Goal: Navigation & Orientation: Find specific page/section

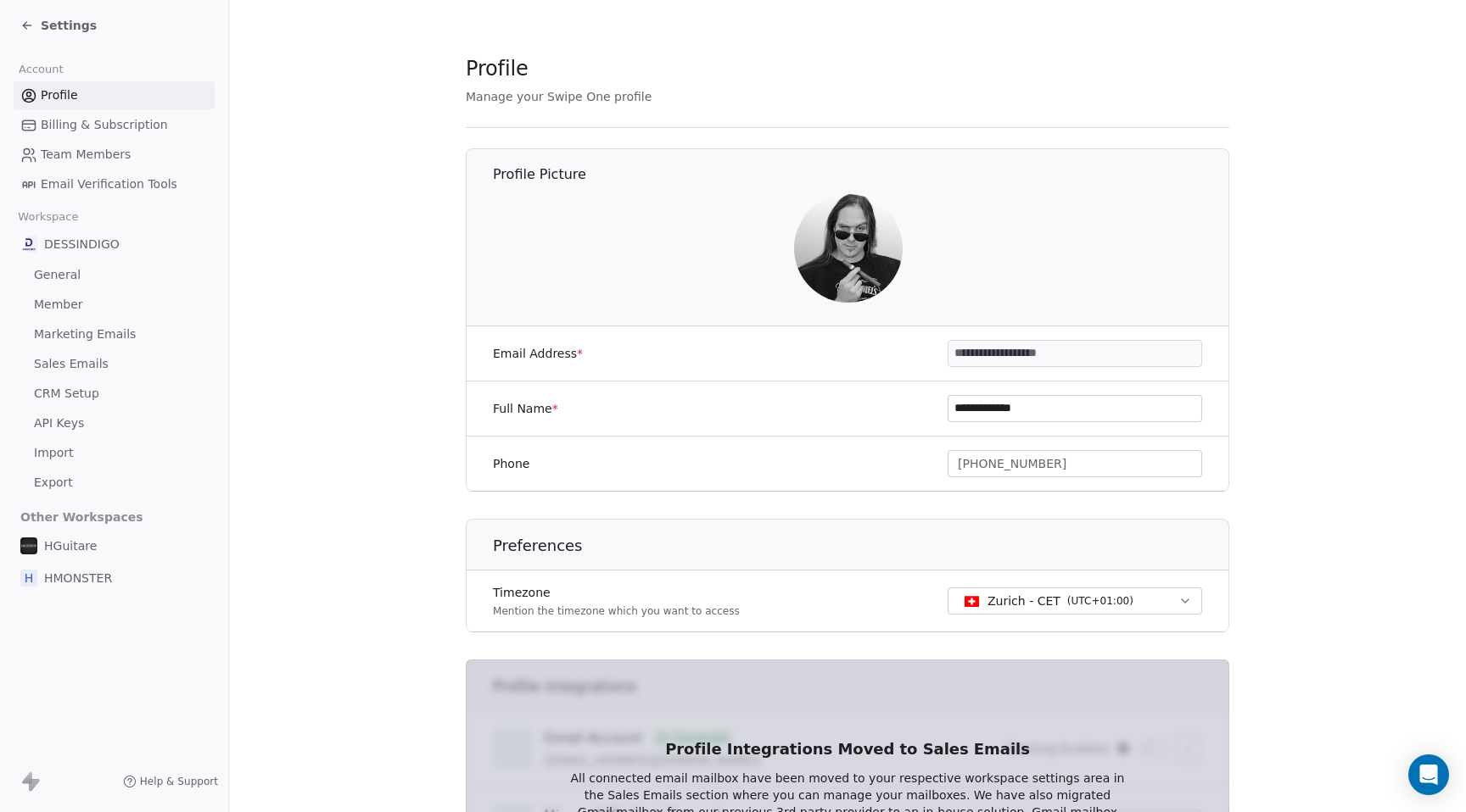
scroll to position [268, 0]
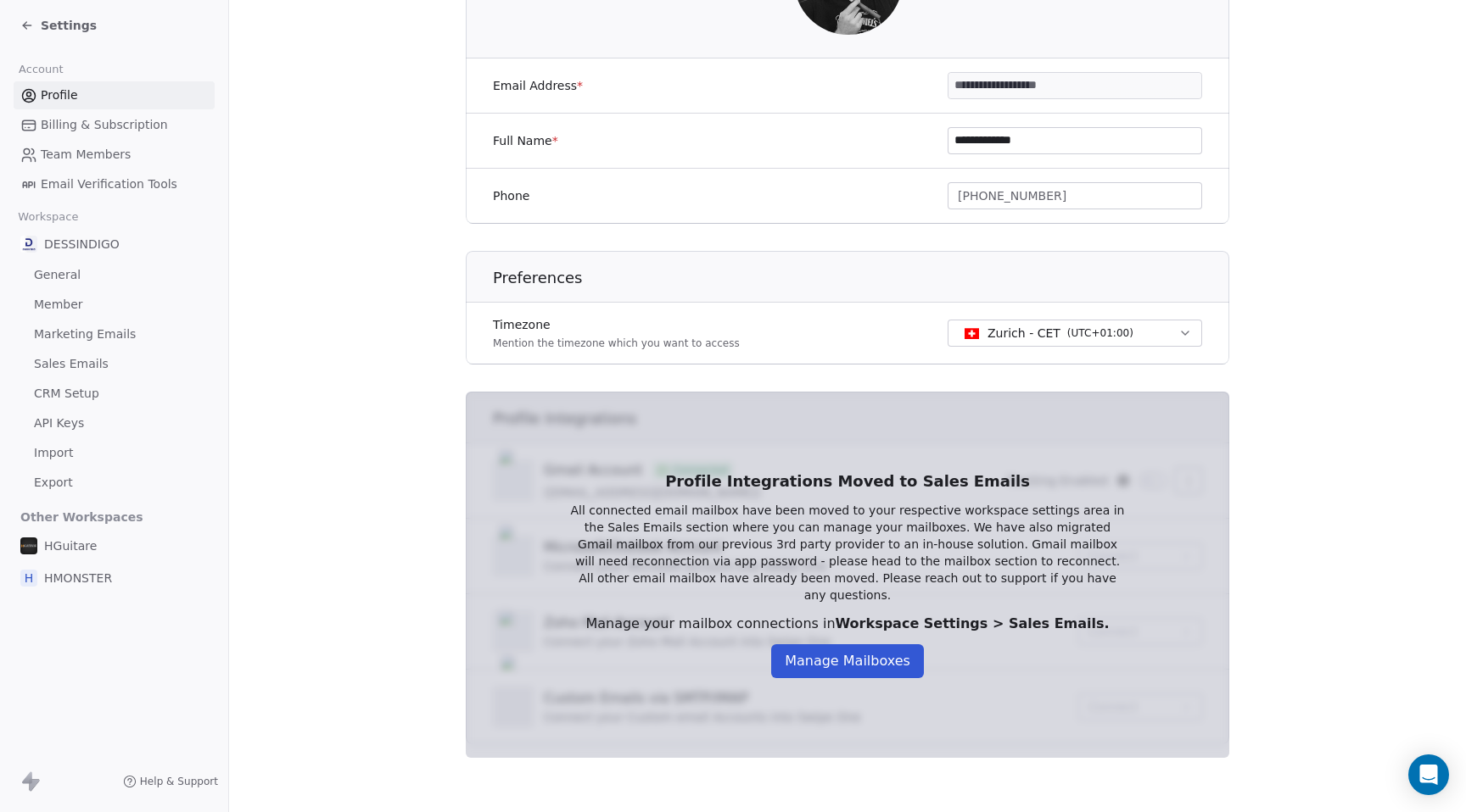
click at [314, 372] on section "**********" at bounding box center [848, 272] width 1237 height 1080
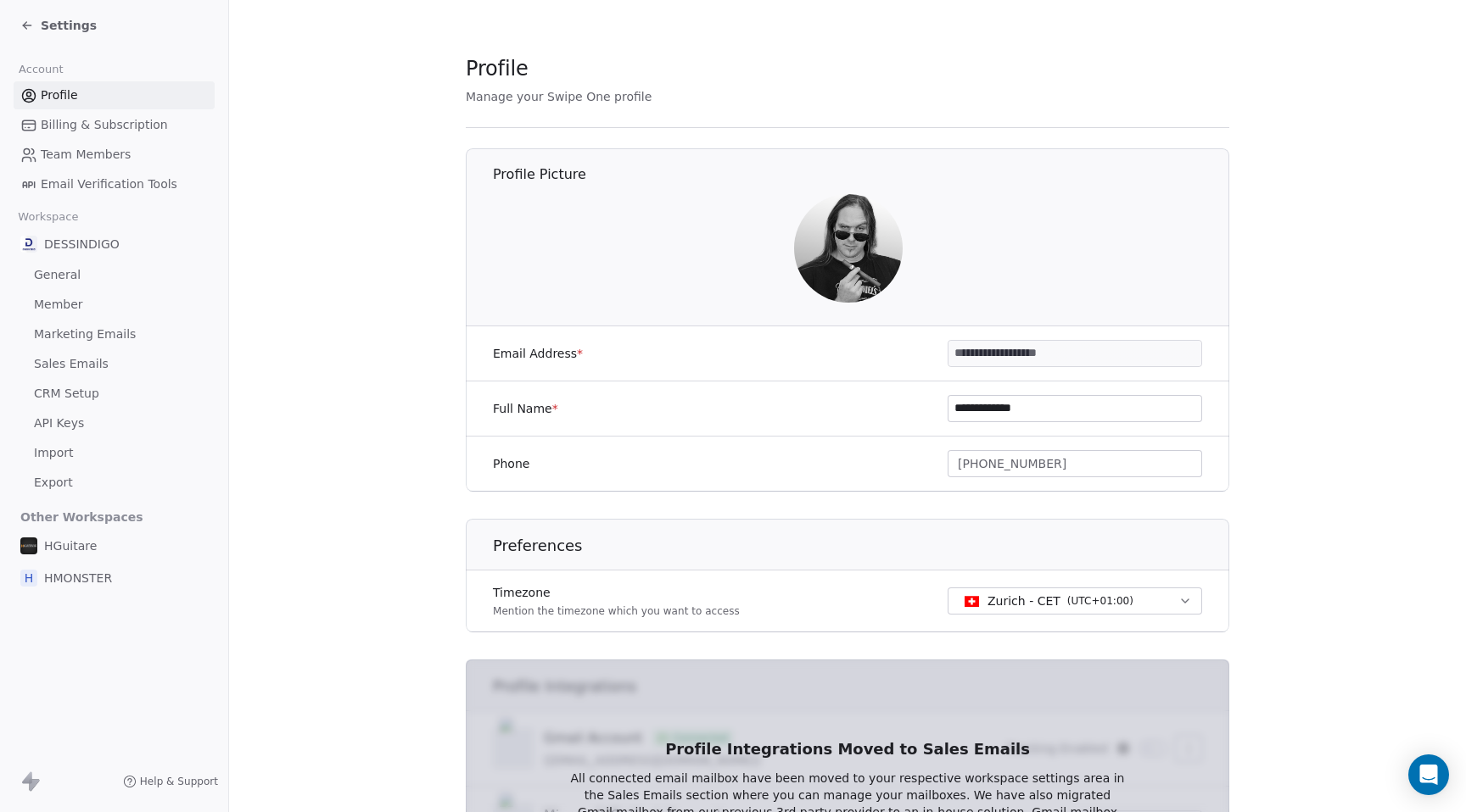
click at [58, 30] on span "Settings" at bounding box center [68, 25] width 56 height 17
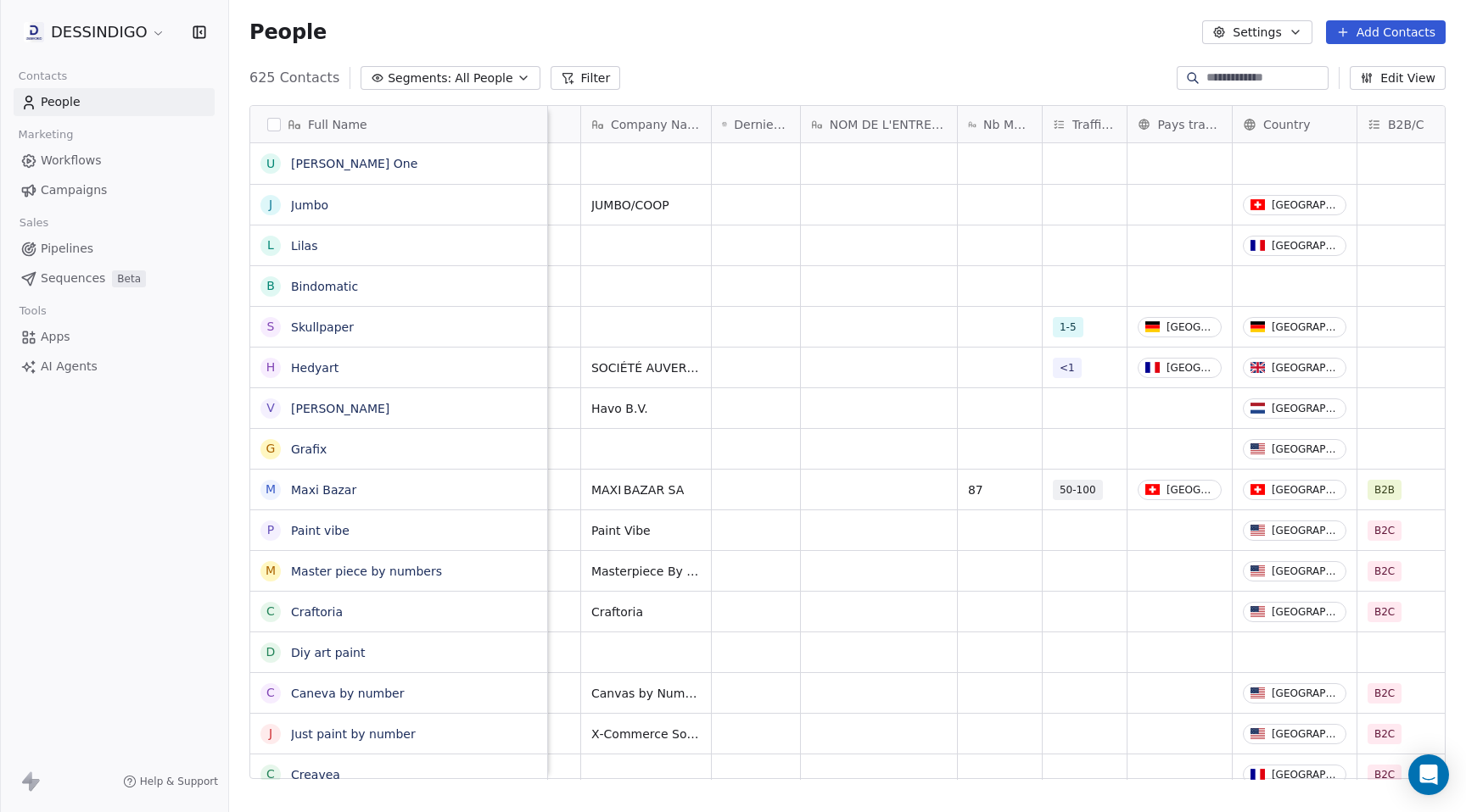
scroll to position [0, 1243]
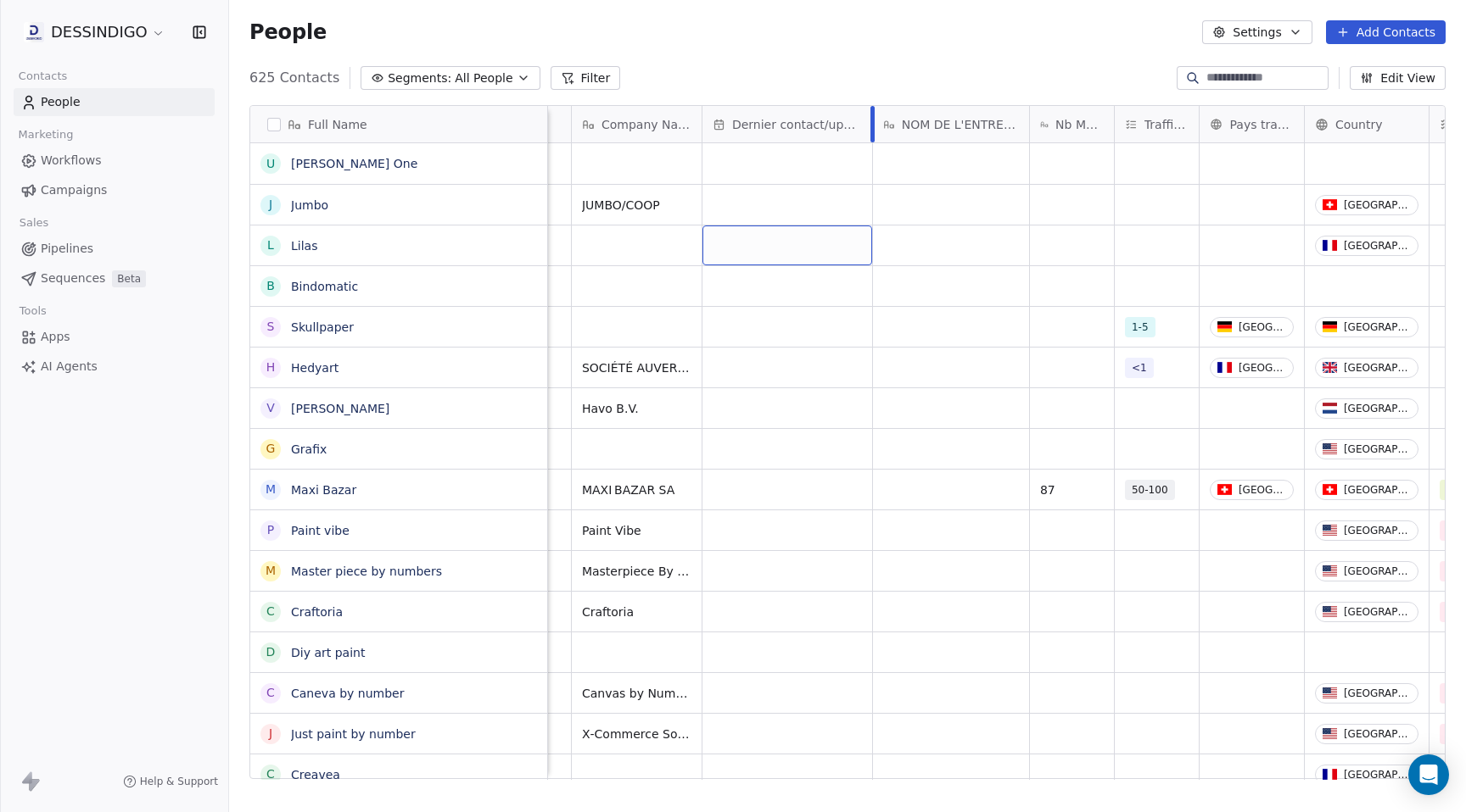
drag, startPoint x: 790, startPoint y: 120, endPoint x: 867, endPoint y: 125, distance: 77.2
click at [871, 125] on div at bounding box center [873, 124] width 4 height 36
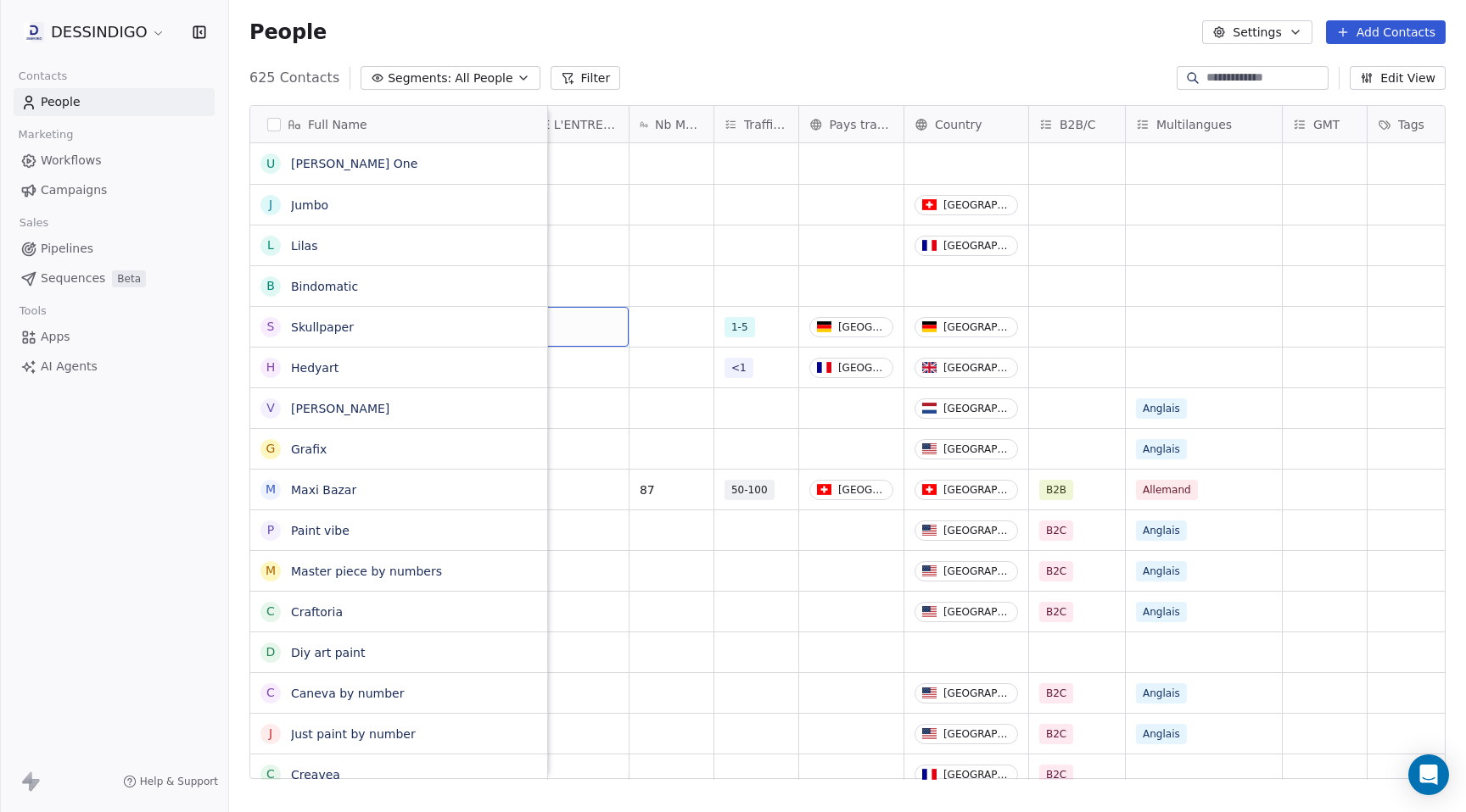
click at [679, 73] on div "625 Contacts Segments: All People Filter Edit View" at bounding box center [848, 78] width 1237 height 27
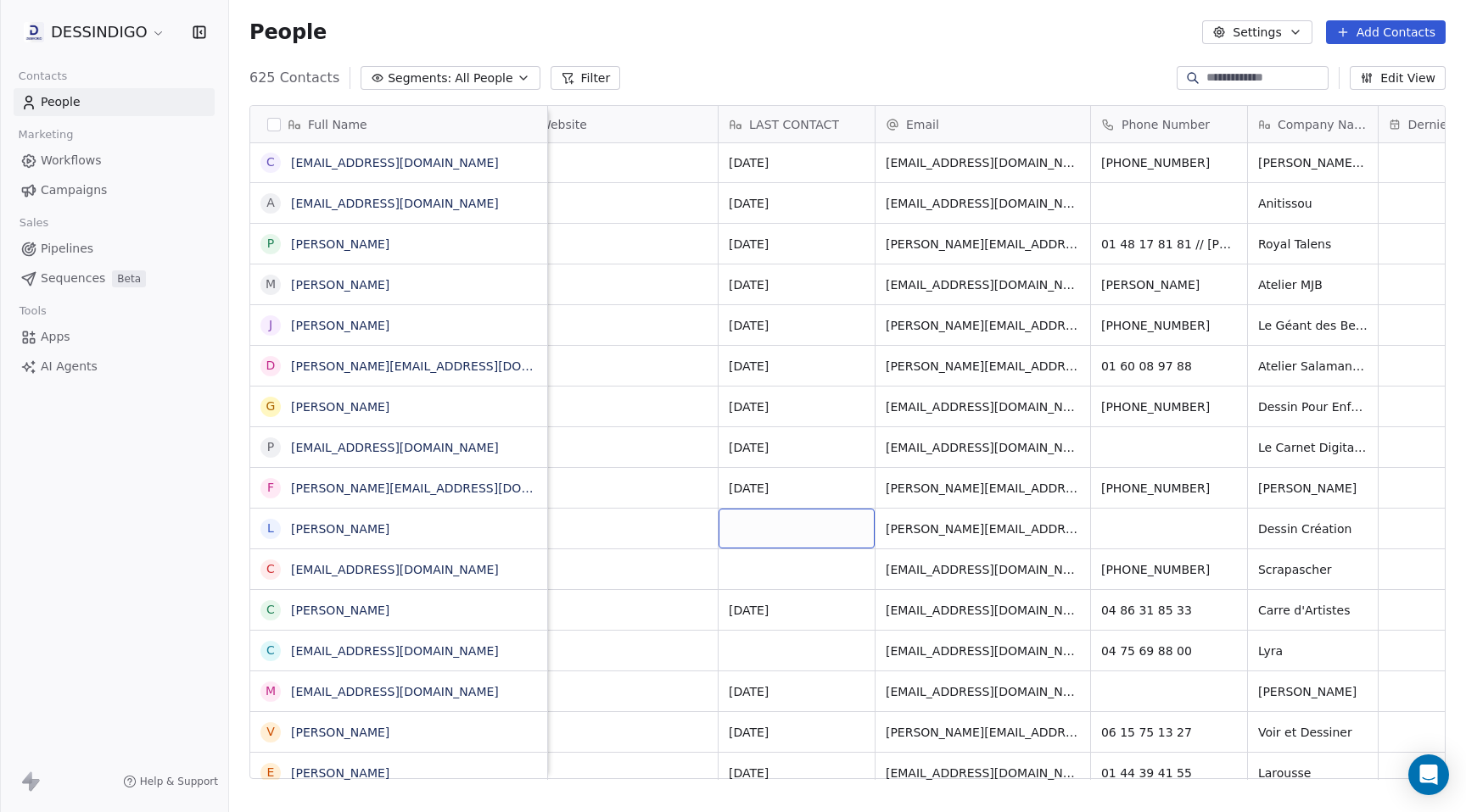
click at [780, 534] on div "grid" at bounding box center [796, 529] width 156 height 40
click at [773, 521] on textarea at bounding box center [796, 535] width 154 height 52
click at [760, 486] on html "DESSINDIGO Contacts People Marketing Workflows Campaigns Sales Pipelines Sequen…" at bounding box center [733, 406] width 1466 height 812
click at [757, 512] on div "grid" at bounding box center [796, 529] width 156 height 40
click at [809, 481] on html "DESSINDIGO Contacts People Marketing Workflows Campaigns Sales Pipelines Sequen…" at bounding box center [733, 406] width 1466 height 812
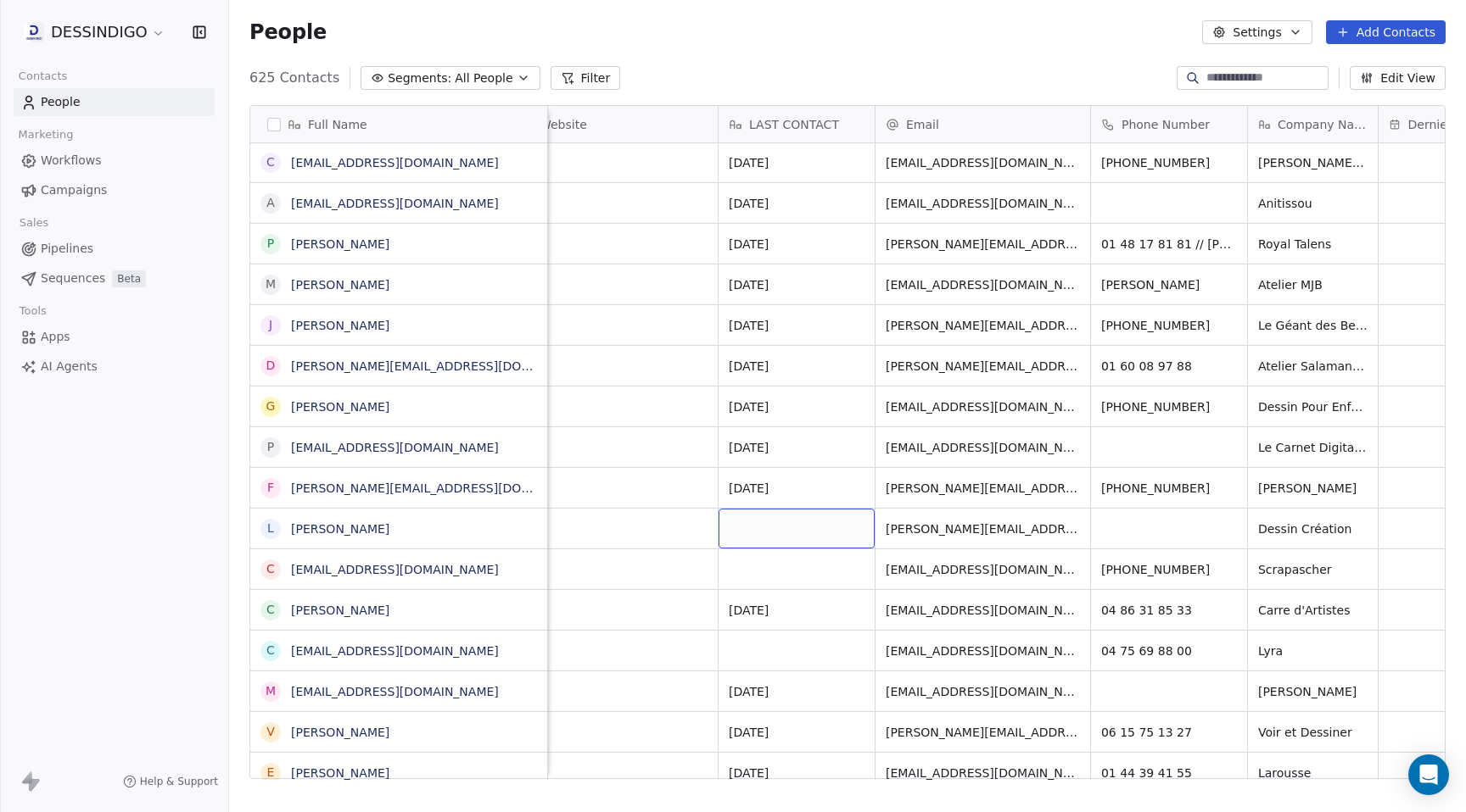
click at [770, 524] on div "grid" at bounding box center [796, 529] width 156 height 40
click at [790, 491] on html "DESSINDIGO Contacts People Marketing Workflows Campaigns Sales Pipelines Sequen…" at bounding box center [733, 406] width 1466 height 812
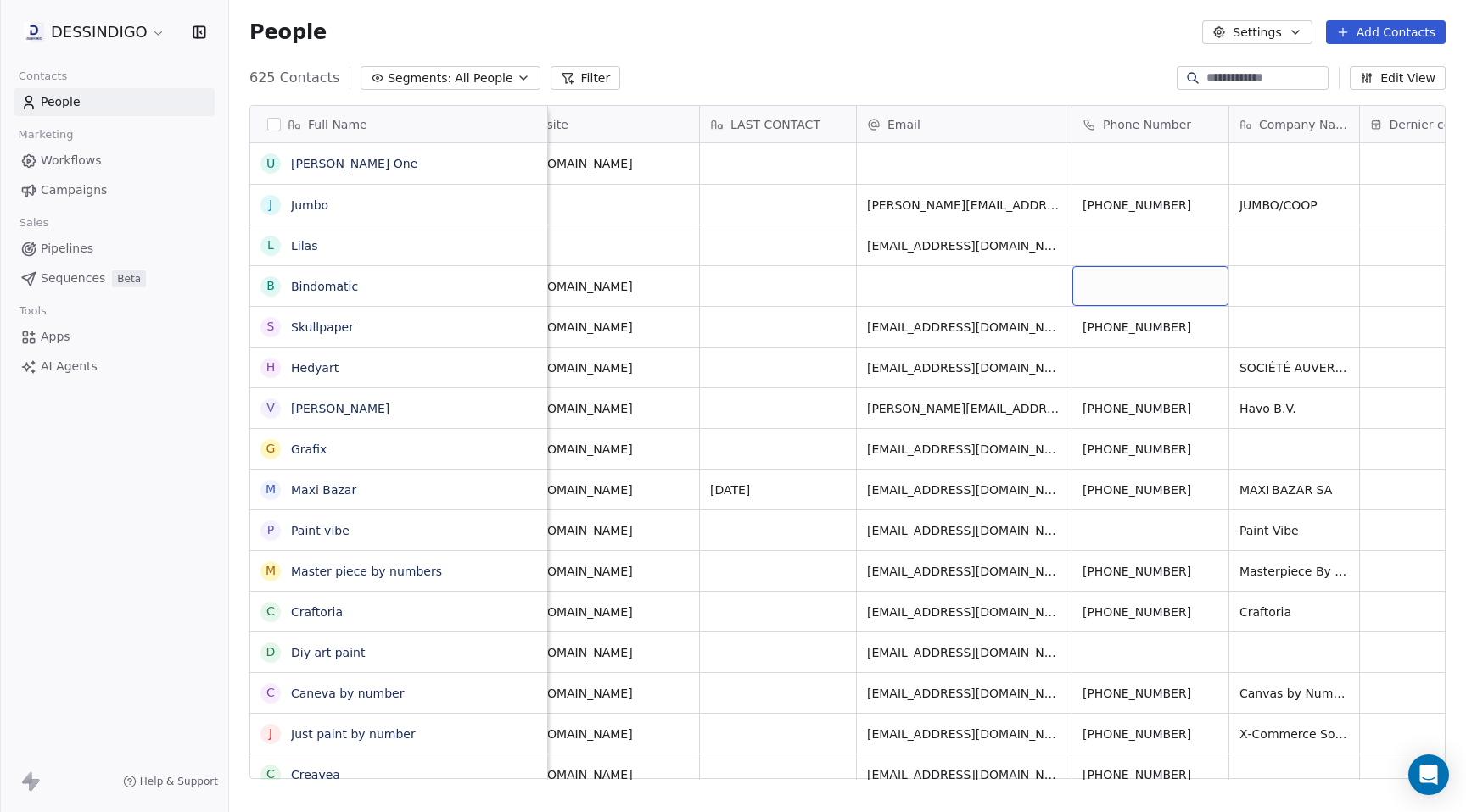
scroll to position [0, 411]
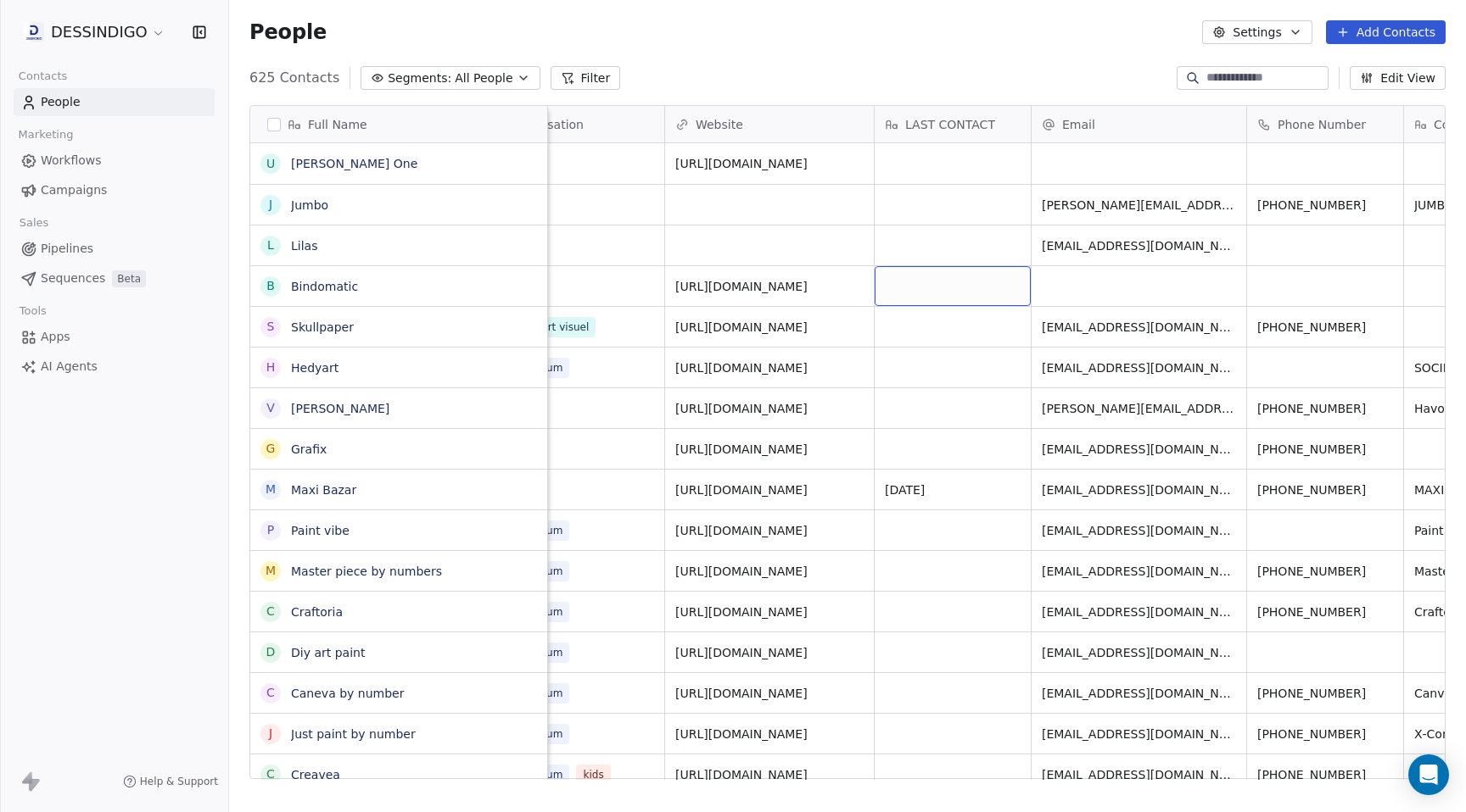
click at [912, 298] on div "grid" at bounding box center [952, 286] width 156 height 40
click at [961, 229] on html "DESSINDIGO Contacts People Marketing Workflows Campaigns Sales Pipelines Sequen…" at bounding box center [733, 406] width 1466 height 812
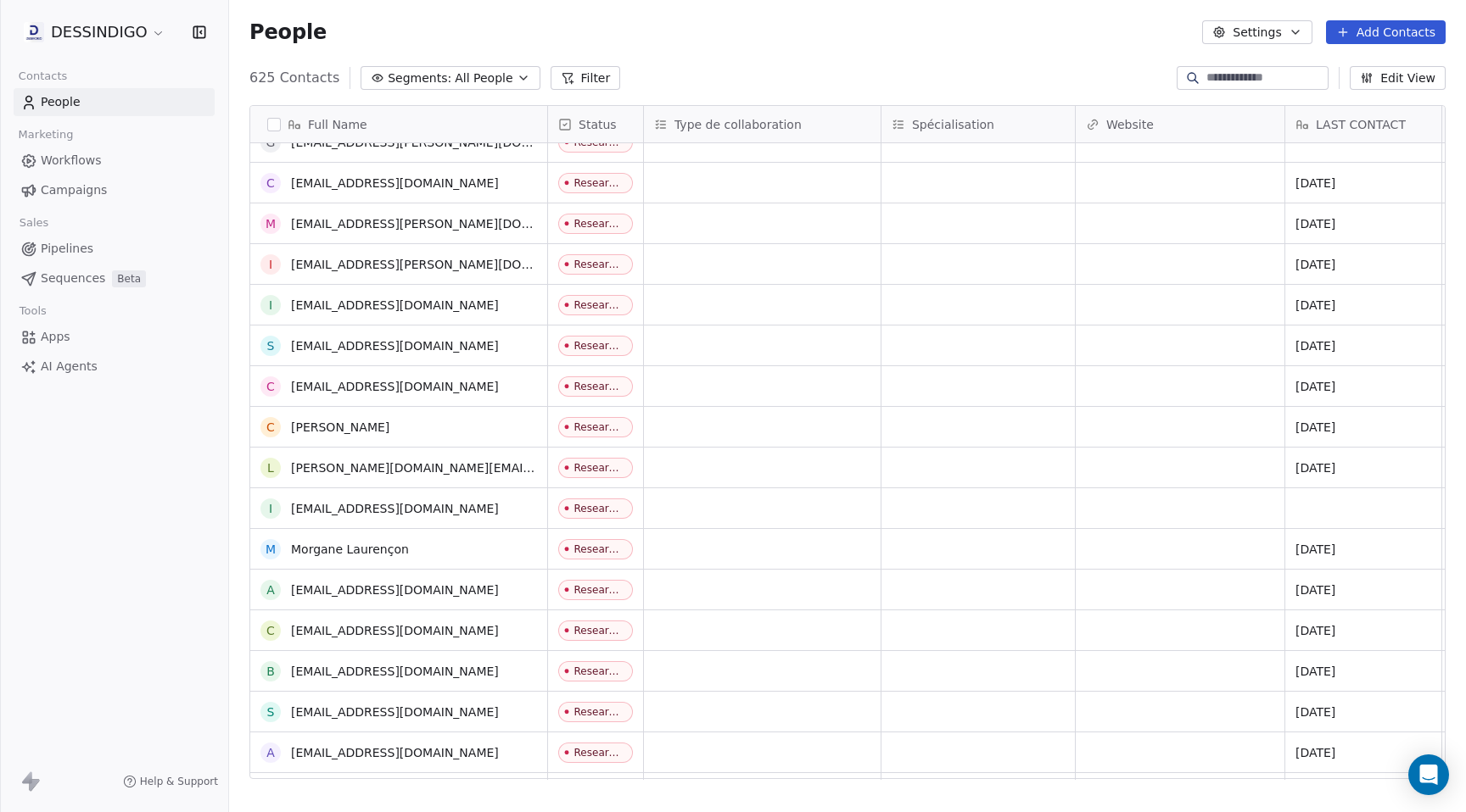
scroll to position [4096, 0]
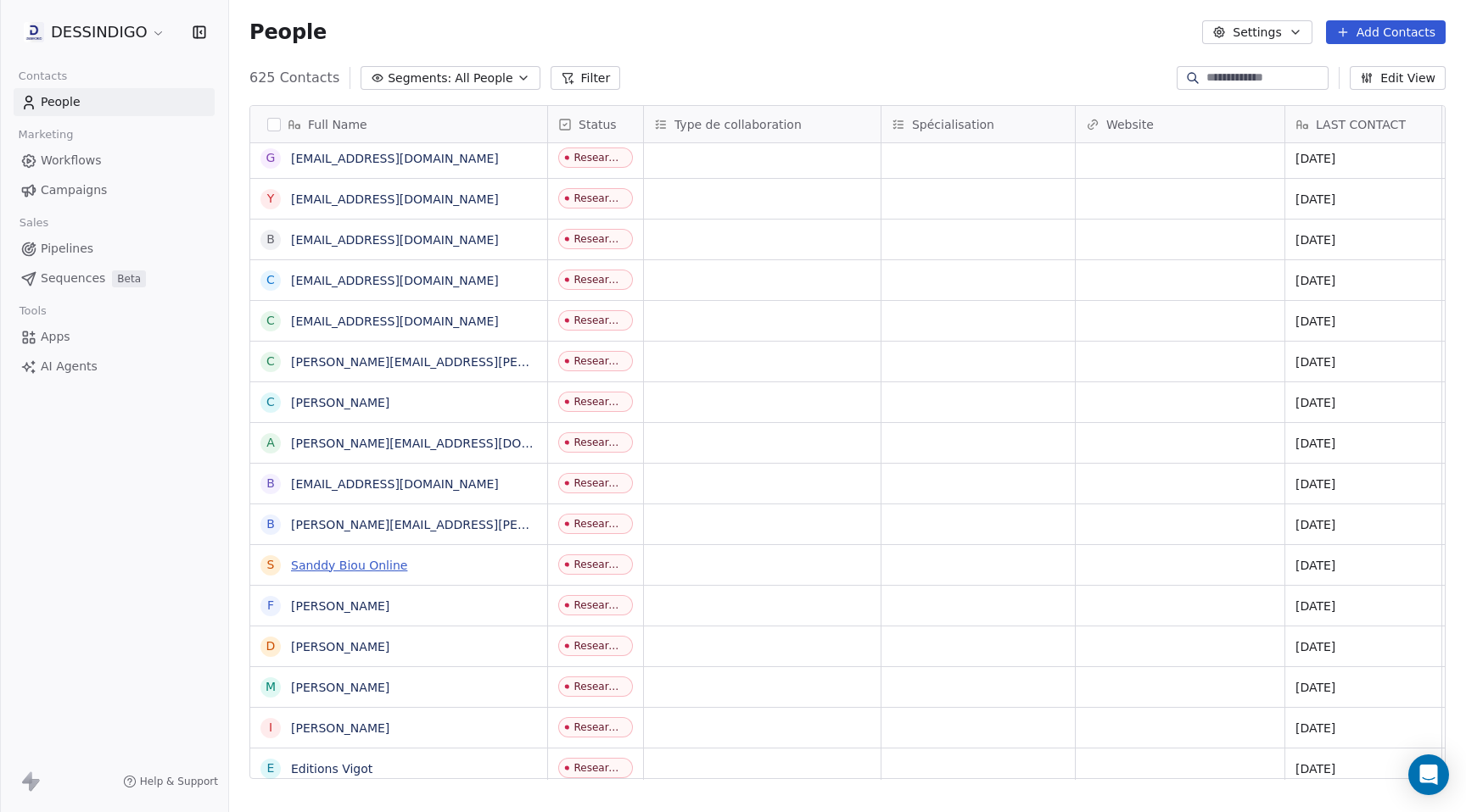
click at [392, 559] on link "Sanddy Biou Online" at bounding box center [348, 565] width 116 height 13
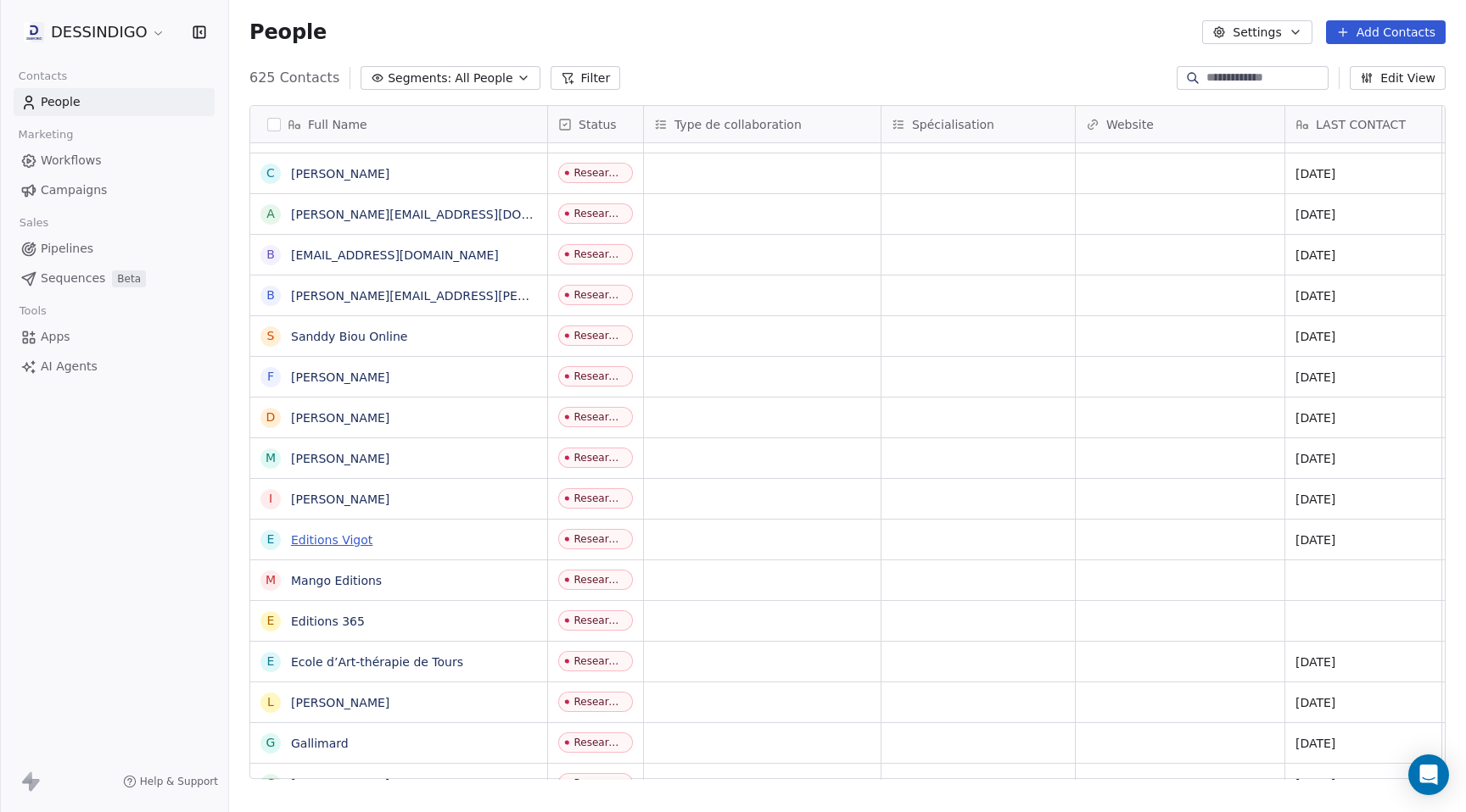
click at [349, 544] on link "Editions Vigot" at bounding box center [331, 539] width 81 height 13
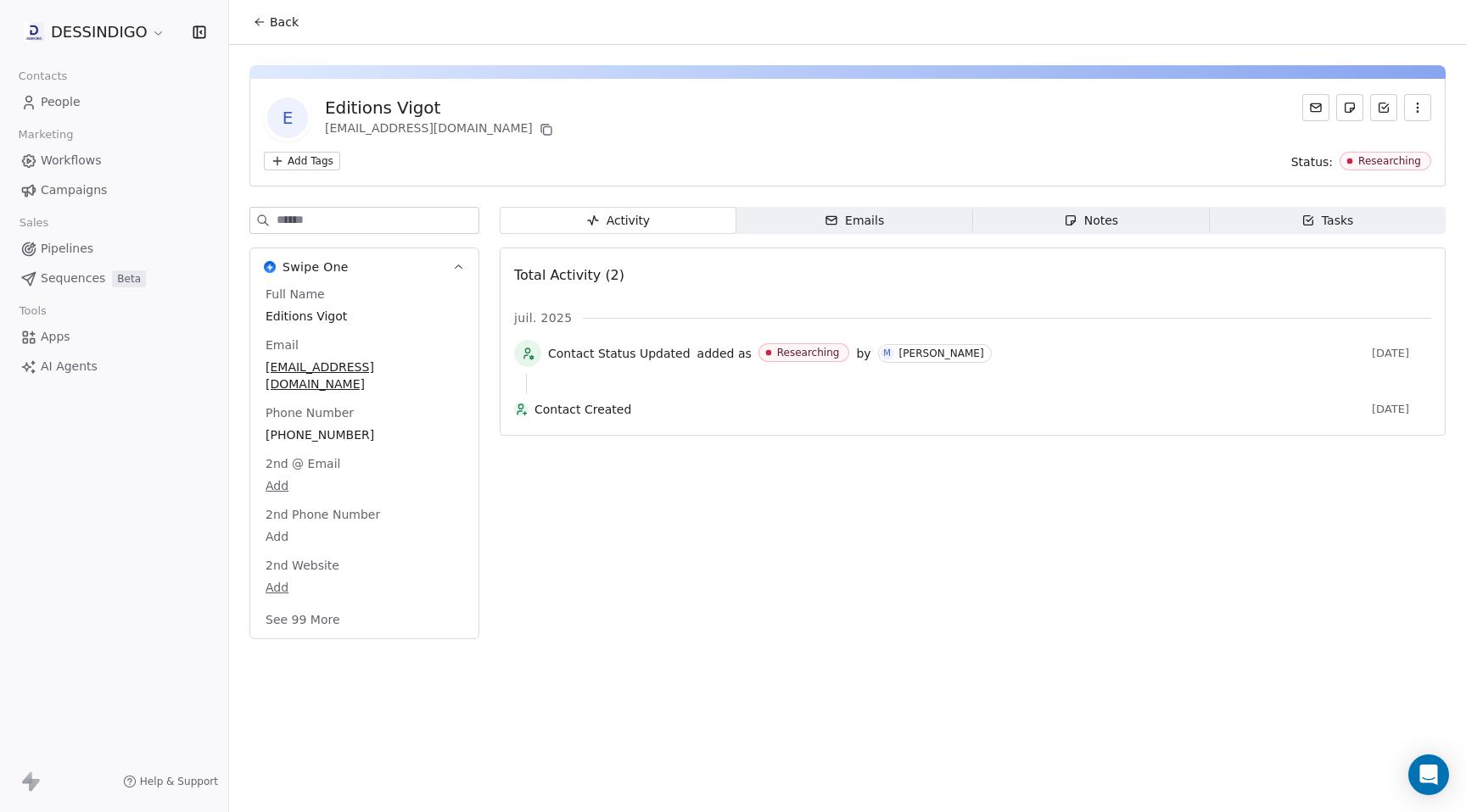
click at [757, 583] on div "Activity Activity Emails Emails Notes Notes Tasks Tasks Total Activity (2) juil…" at bounding box center [973, 429] width 946 height 443
